Goal: Task Accomplishment & Management: Use online tool/utility

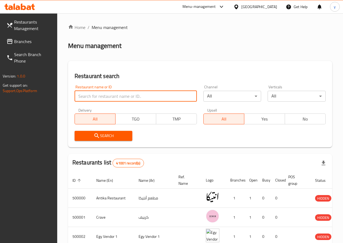
click at [122, 97] on input "search" at bounding box center [135, 96] width 122 height 11
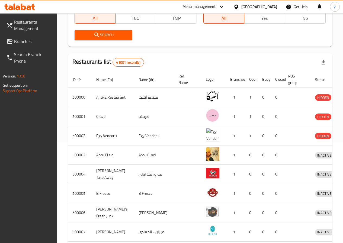
scroll to position [27, 0]
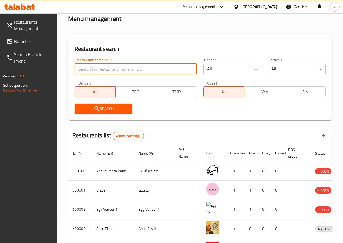
click at [108, 71] on input "search" at bounding box center [135, 69] width 122 height 11
type input "[MEDICAL_DATA]"
click at [125, 70] on input "[MEDICAL_DATA]" at bounding box center [135, 69] width 122 height 11
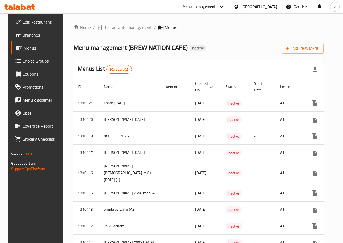
click at [29, 48] on span "Menus" at bounding box center [43, 48] width 38 height 6
click at [304, 49] on span "Add New Menu" at bounding box center [302, 48] width 33 height 7
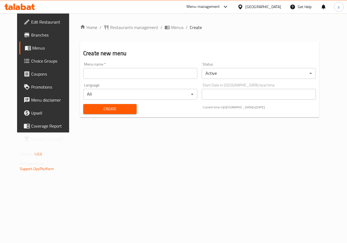
click at [118, 73] on input "text" at bounding box center [140, 73] width 114 height 11
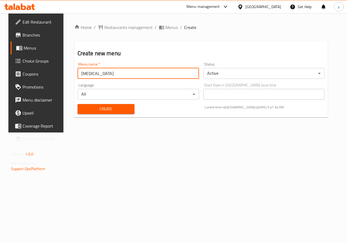
click at [211, 77] on body "​ Menu-management Egypt Get Help y Edit Restaurant Branches Menus Choice Groups…" at bounding box center [173, 128] width 347 height 230
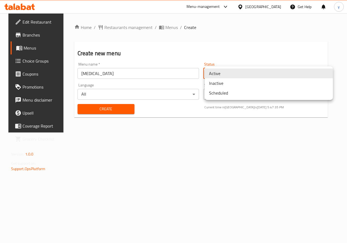
click at [220, 81] on li "Inactive" at bounding box center [268, 83] width 128 height 10
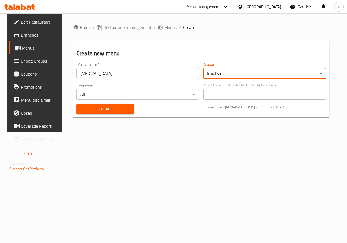
click at [107, 76] on input "[MEDICAL_DATA]" at bounding box center [137, 73] width 122 height 11
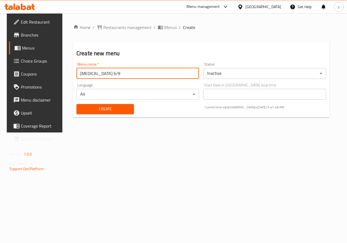
type input "yasmin 6/9"
click at [113, 109] on span "Create" at bounding box center [105, 109] width 49 height 7
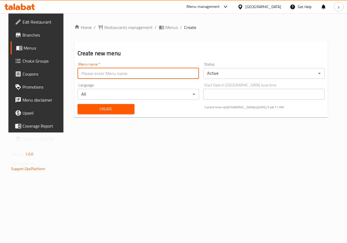
click at [113, 71] on input "text" at bounding box center [137, 73] width 121 height 11
type input "yasmin 6/9"
click at [227, 72] on body "​ Menu-management Egypt Get Help y Edit Restaurant Branches Menus Choice Groups…" at bounding box center [173, 128] width 347 height 230
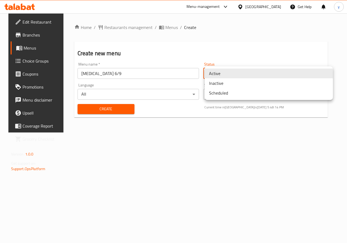
click at [232, 80] on li "Inactive" at bounding box center [268, 83] width 128 height 10
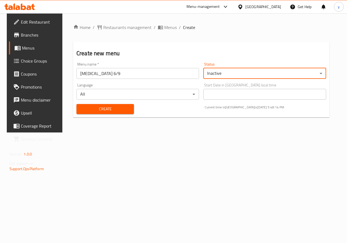
click at [113, 106] on span "Create" at bounding box center [105, 109] width 49 height 7
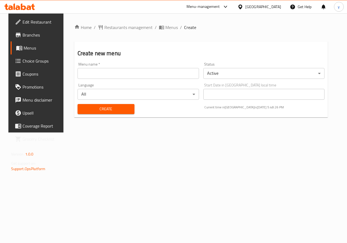
click at [271, 132] on div "Home / Restaurants management / Menus / Create Create new menu Menu name   * Me…" at bounding box center [200, 72] width 275 height 119
click at [24, 49] on span "Menus" at bounding box center [43, 48] width 38 height 6
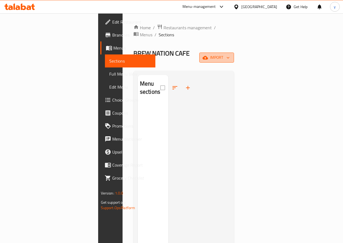
click at [208, 56] on icon "button" at bounding box center [204, 58] width 5 height 4
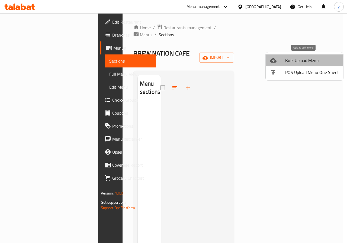
click at [297, 62] on span "Bulk Upload Menu" at bounding box center [312, 60] width 54 height 6
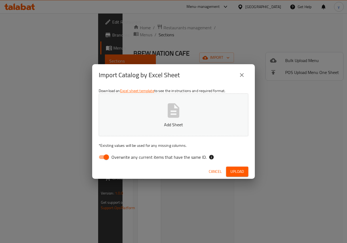
click at [107, 159] on input "Overwrite any current items that have the same ID." at bounding box center [106, 157] width 31 height 10
checkbox input "false"
click at [166, 129] on button "Add Sheet" at bounding box center [173, 114] width 149 height 43
click at [241, 173] on span "Upload" at bounding box center [237, 171] width 14 height 7
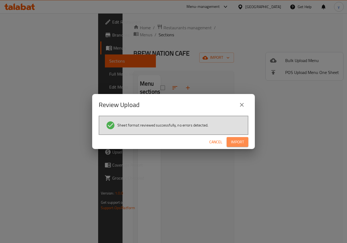
click at [246, 142] on button "Import" at bounding box center [237, 142] width 22 height 10
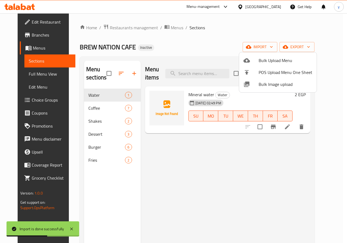
click at [206, 159] on div at bounding box center [173, 121] width 347 height 243
